Goal: Task Accomplishment & Management: Use online tool/utility

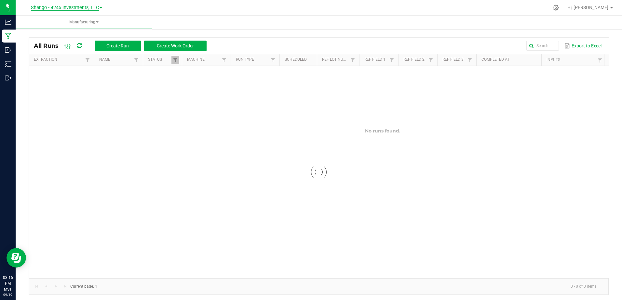
click at [84, 10] on span "Shango - 4245 Investments, LLC" at bounding box center [65, 8] width 68 height 6
click at [81, 23] on link "DXR FINANCE 4 LLC dba True Harvest (Total Health and Wellness)" at bounding box center [66, 23] width 95 height 9
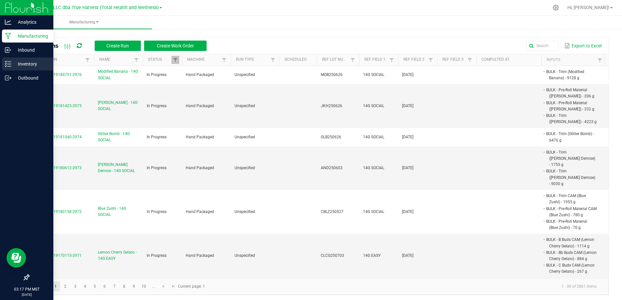
click at [31, 65] on p "Inventory" at bounding box center [30, 64] width 39 height 8
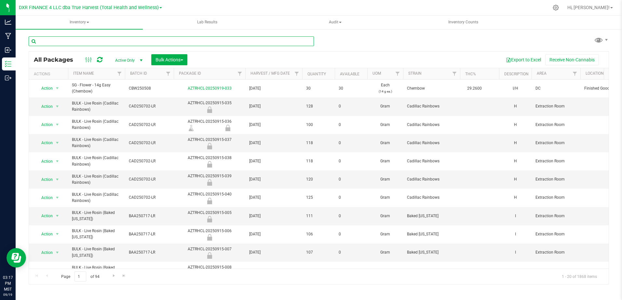
paste input "PKB250729"
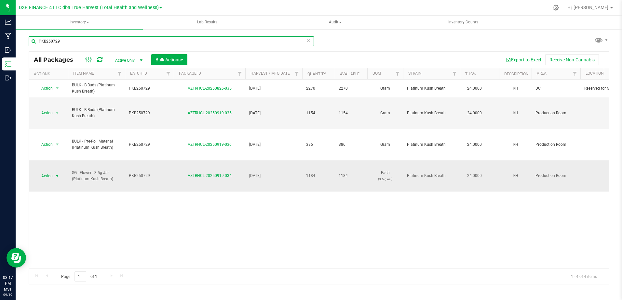
type input "PKB250729"
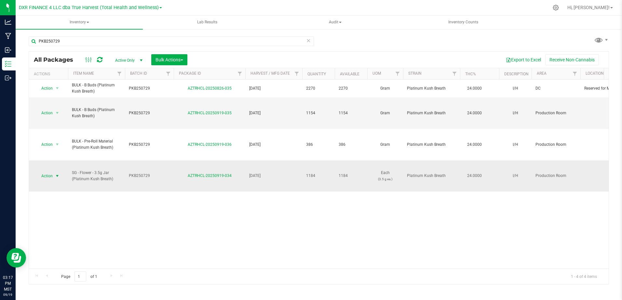
click at [56, 178] on span "select" at bounding box center [57, 176] width 5 height 5
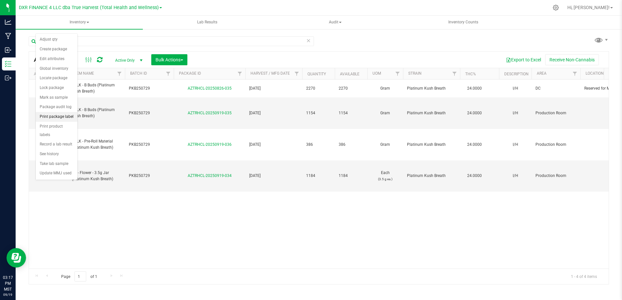
click at [55, 118] on li "Print package label" at bounding box center [57, 117] width 42 height 10
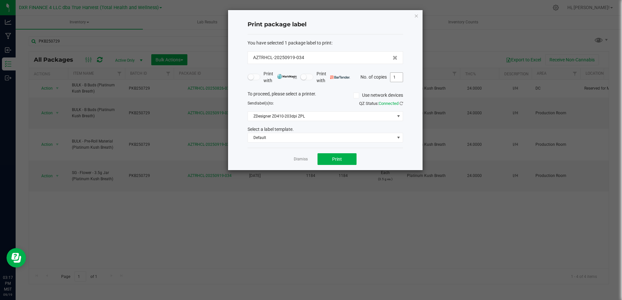
click at [396, 80] on input "1" at bounding box center [396, 77] width 12 height 9
type input "37"
click at [348, 165] on button "Print" at bounding box center [336, 159] width 39 height 12
click at [301, 158] on link "Dismiss" at bounding box center [301, 160] width 14 height 6
